Goal: Find specific page/section: Find specific page/section

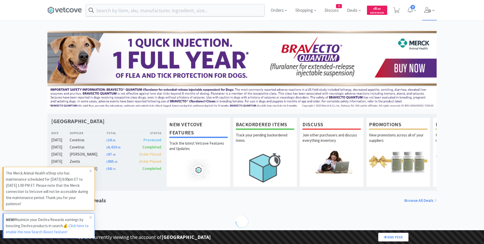
click at [426, 12] on icon at bounding box center [427, 10] width 7 height 6
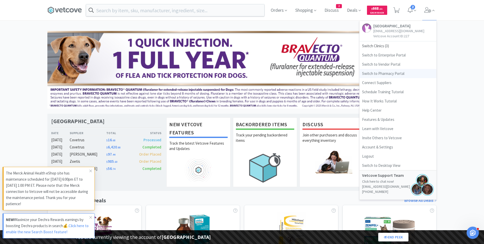
click at [389, 73] on link "Switch to Pharmacy Portal" at bounding box center [397, 73] width 77 height 9
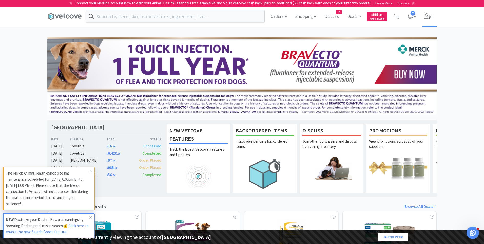
click at [434, 13] on span at bounding box center [429, 16] width 15 height 20
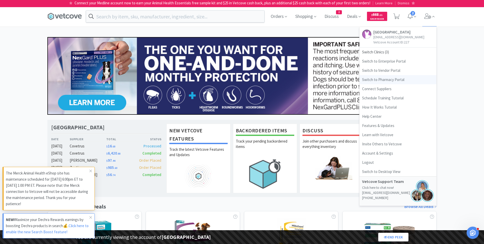
click at [379, 80] on link "Switch to Pharmacy Portal" at bounding box center [397, 79] width 77 height 9
